Goal: Task Accomplishment & Management: Manage account settings

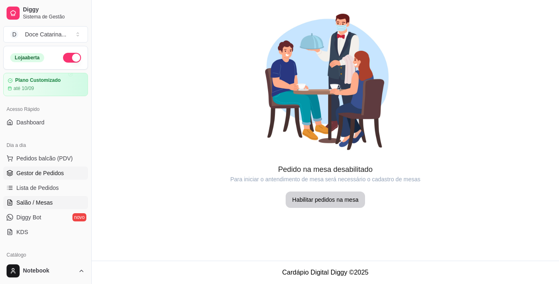
click at [56, 170] on span "Gestor de Pedidos" at bounding box center [40, 173] width 48 height 8
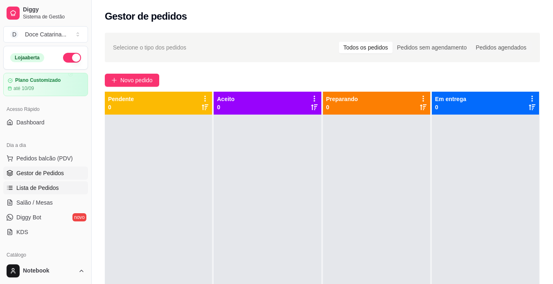
click at [37, 191] on span "Lista de Pedidos" at bounding box center [37, 188] width 43 height 8
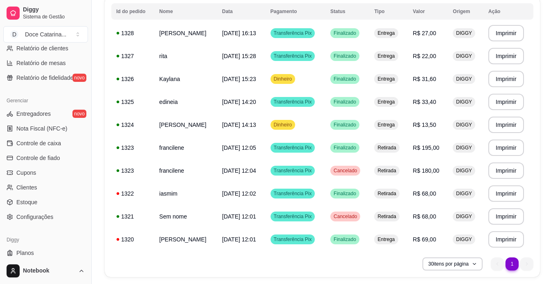
scroll to position [290, 0]
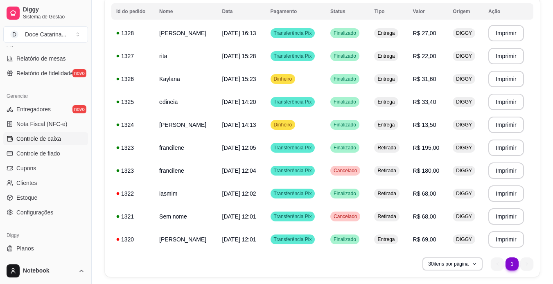
click at [54, 138] on span "Controle de caixa" at bounding box center [38, 139] width 45 height 8
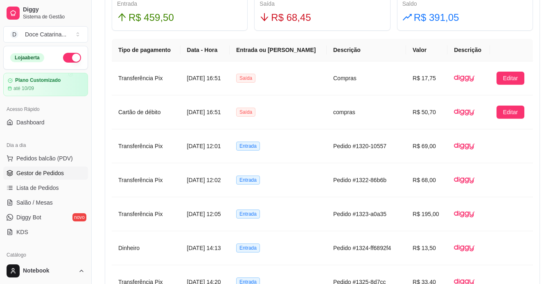
click at [30, 170] on span "Gestor de Pedidos" at bounding box center [40, 173] width 48 height 8
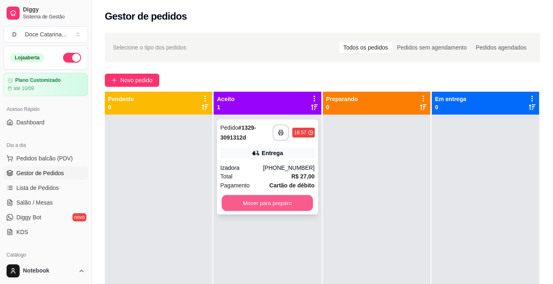
click at [288, 197] on button "Mover para preparo" at bounding box center [267, 203] width 91 height 16
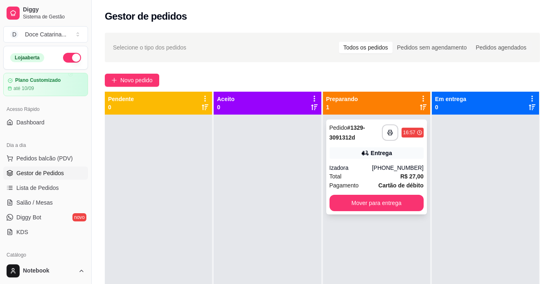
click at [379, 187] on strong "Cartão de débito" at bounding box center [400, 185] width 45 height 7
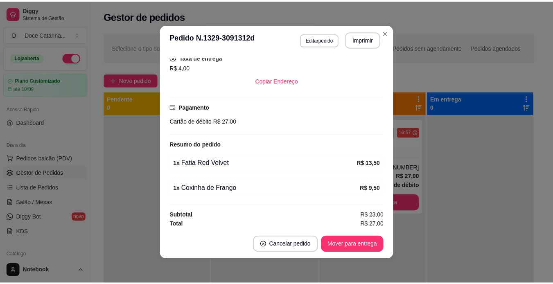
scroll to position [174, 0]
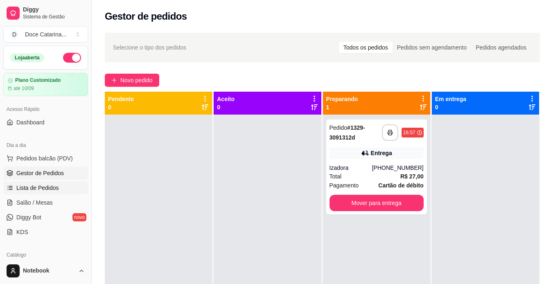
click at [45, 190] on span "Lista de Pedidos" at bounding box center [37, 188] width 43 height 8
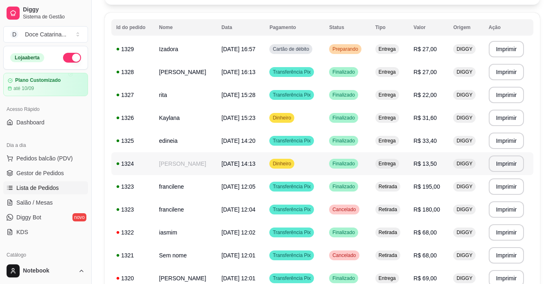
scroll to position [81, 0]
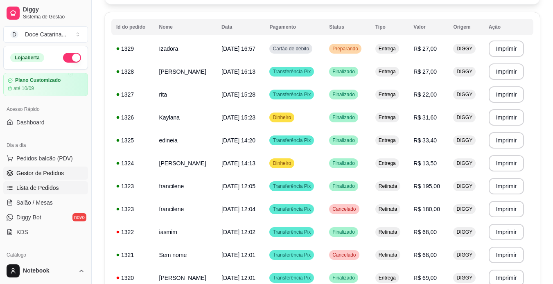
click at [50, 171] on span "Gestor de Pedidos" at bounding box center [40, 173] width 48 height 8
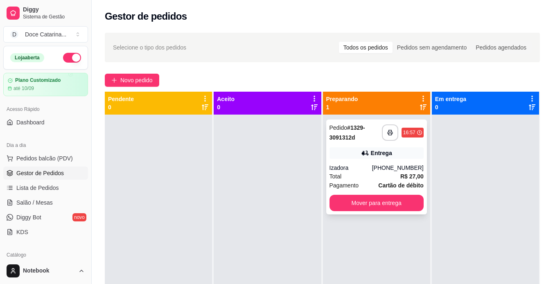
click at [340, 184] on span "Pagamento" at bounding box center [344, 185] width 29 height 9
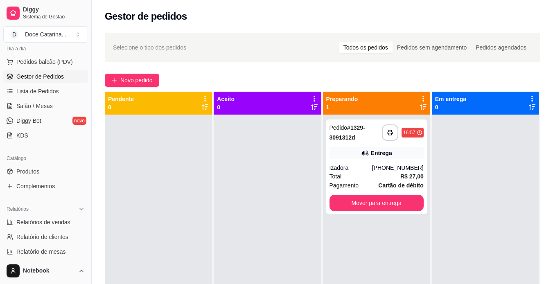
scroll to position [96, 0]
click at [57, 171] on link "Produtos" at bounding box center [45, 171] width 85 height 13
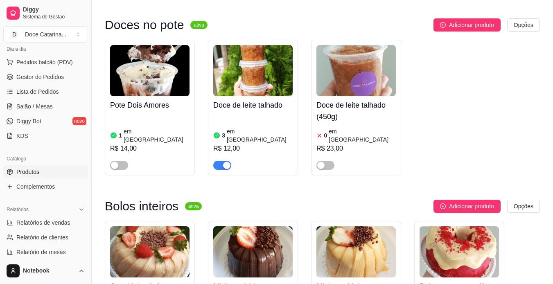
scroll to position [892, 0]
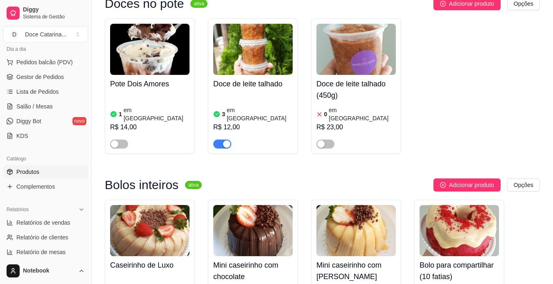
click at [3, 165] on link "Produtos" at bounding box center [45, 171] width 85 height 13
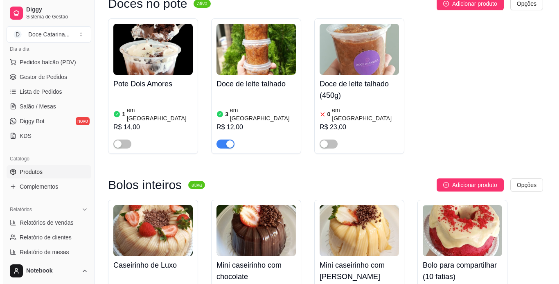
scroll to position [0, 0]
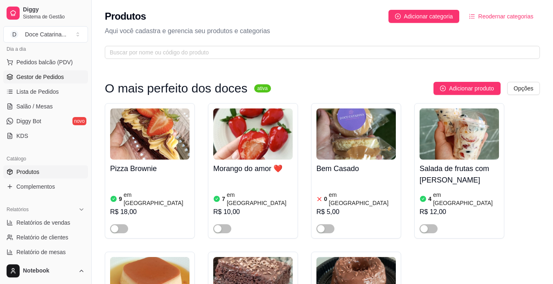
click at [27, 72] on link "Gestor de Pedidos" at bounding box center [45, 76] width 85 height 13
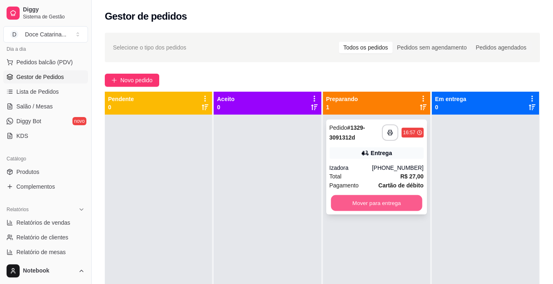
click at [380, 204] on button "Mover para entrega" at bounding box center [376, 203] width 91 height 16
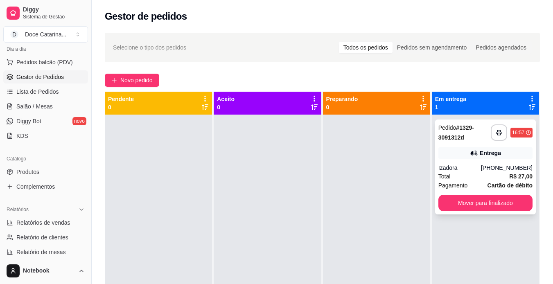
click at [456, 161] on div "**********" at bounding box center [485, 167] width 101 height 95
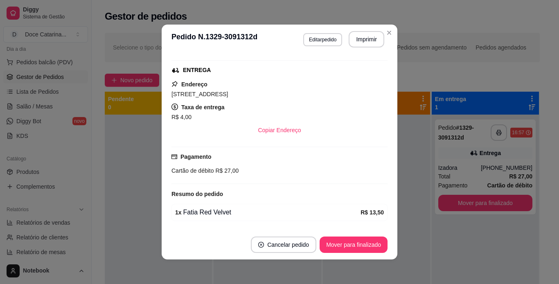
scroll to position [174, 0]
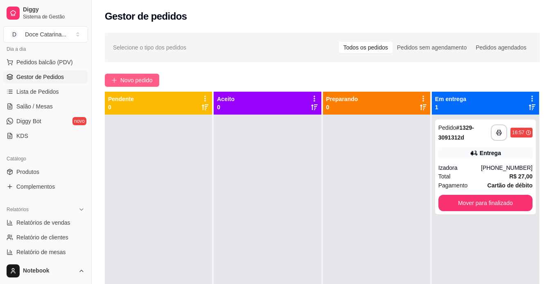
click at [149, 79] on span "Novo pedido" at bounding box center [136, 80] width 32 height 9
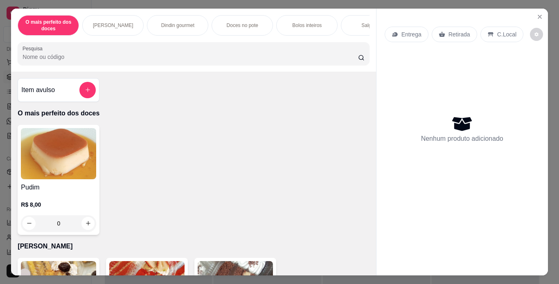
scroll to position [17, 0]
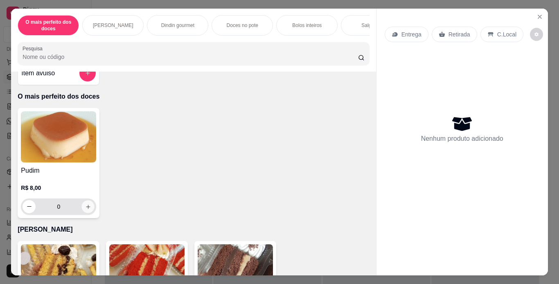
click at [87, 206] on icon "increase-product-quantity" at bounding box center [88, 207] width 6 height 6
type input "1"
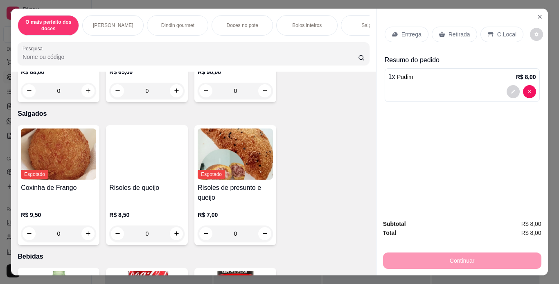
scroll to position [801, 0]
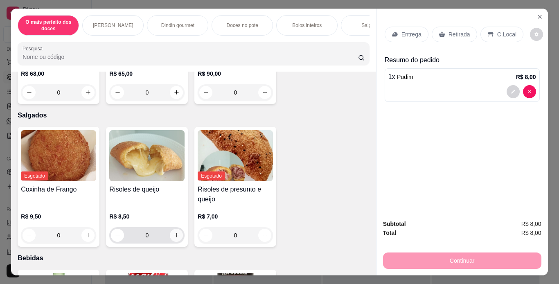
click at [174, 242] on button "increase-product-quantity" at bounding box center [176, 235] width 13 height 13
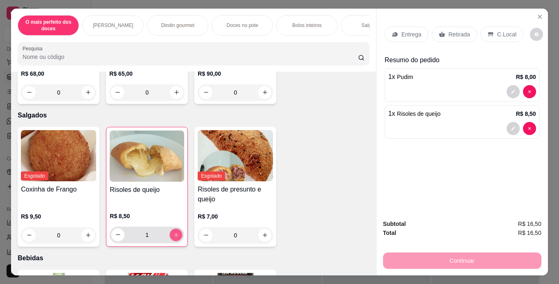
click at [174, 241] on button "increase-product-quantity" at bounding box center [176, 235] width 13 height 13
type input "2"
click at [417, 32] on p "Entrega" at bounding box center [412, 34] width 20 height 8
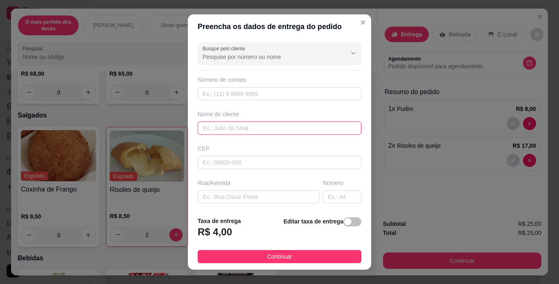
click at [251, 127] on input "text" at bounding box center [280, 128] width 164 height 13
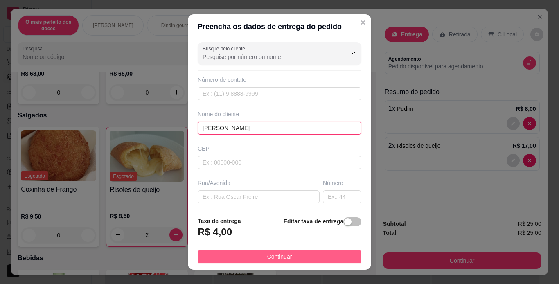
type input "[PERSON_NAME]"
click at [252, 259] on button "Continuar" at bounding box center [280, 256] width 164 height 13
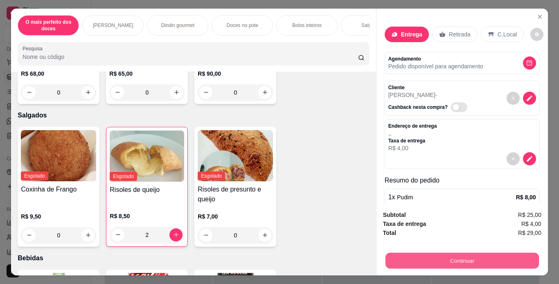
click at [426, 254] on button "Continuar" at bounding box center [462, 261] width 154 height 16
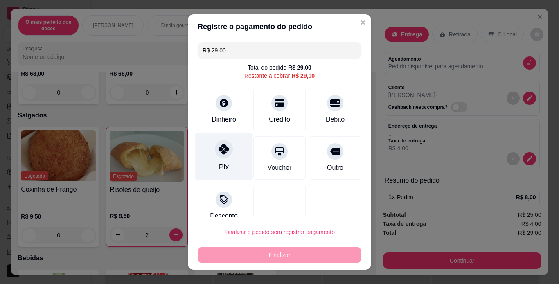
click at [224, 148] on icon at bounding box center [224, 149] width 11 height 11
type input "R$ 0,00"
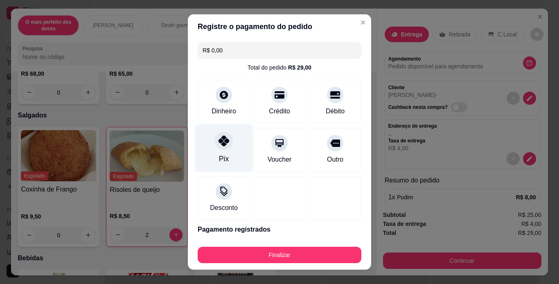
scroll to position [28, 0]
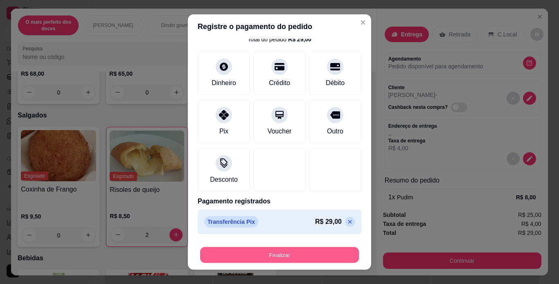
click at [231, 257] on button "Finalizar" at bounding box center [279, 255] width 159 height 16
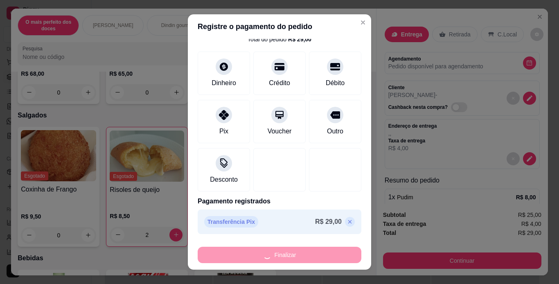
type input "0"
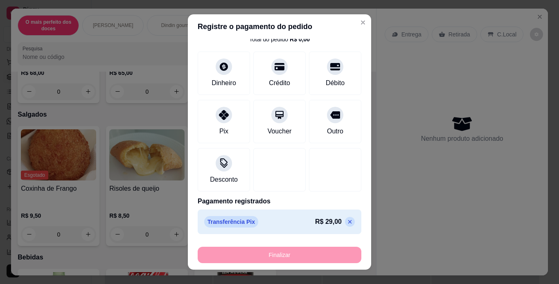
type input "-R$ 29,00"
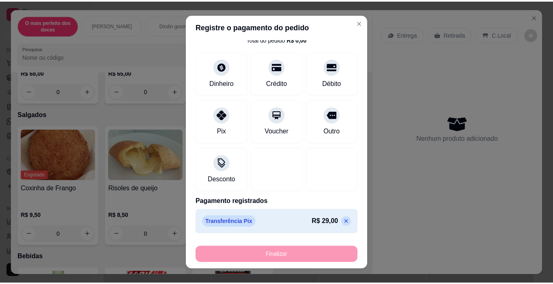
scroll to position [800, 0]
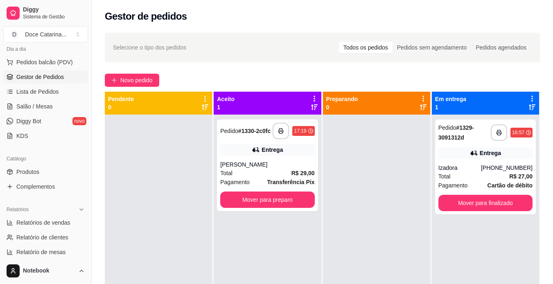
click at [231, 257] on div "**********" at bounding box center [267, 257] width 107 height 284
click at [269, 206] on button "Mover para preparo" at bounding box center [267, 200] width 91 height 16
